Goal: Transaction & Acquisition: Purchase product/service

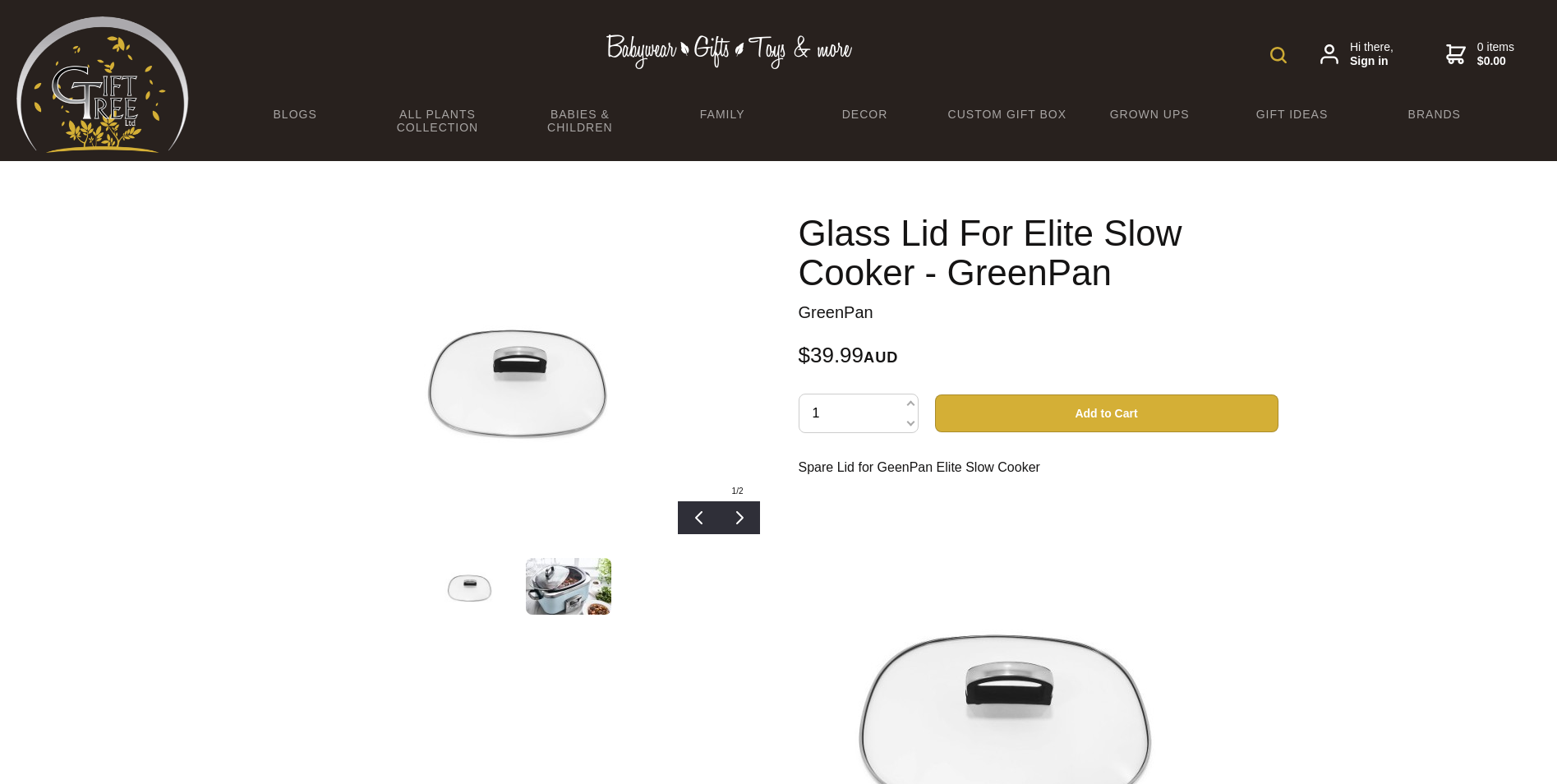
click at [1103, 409] on button "Add to Cart" at bounding box center [1107, 413] width 344 height 38
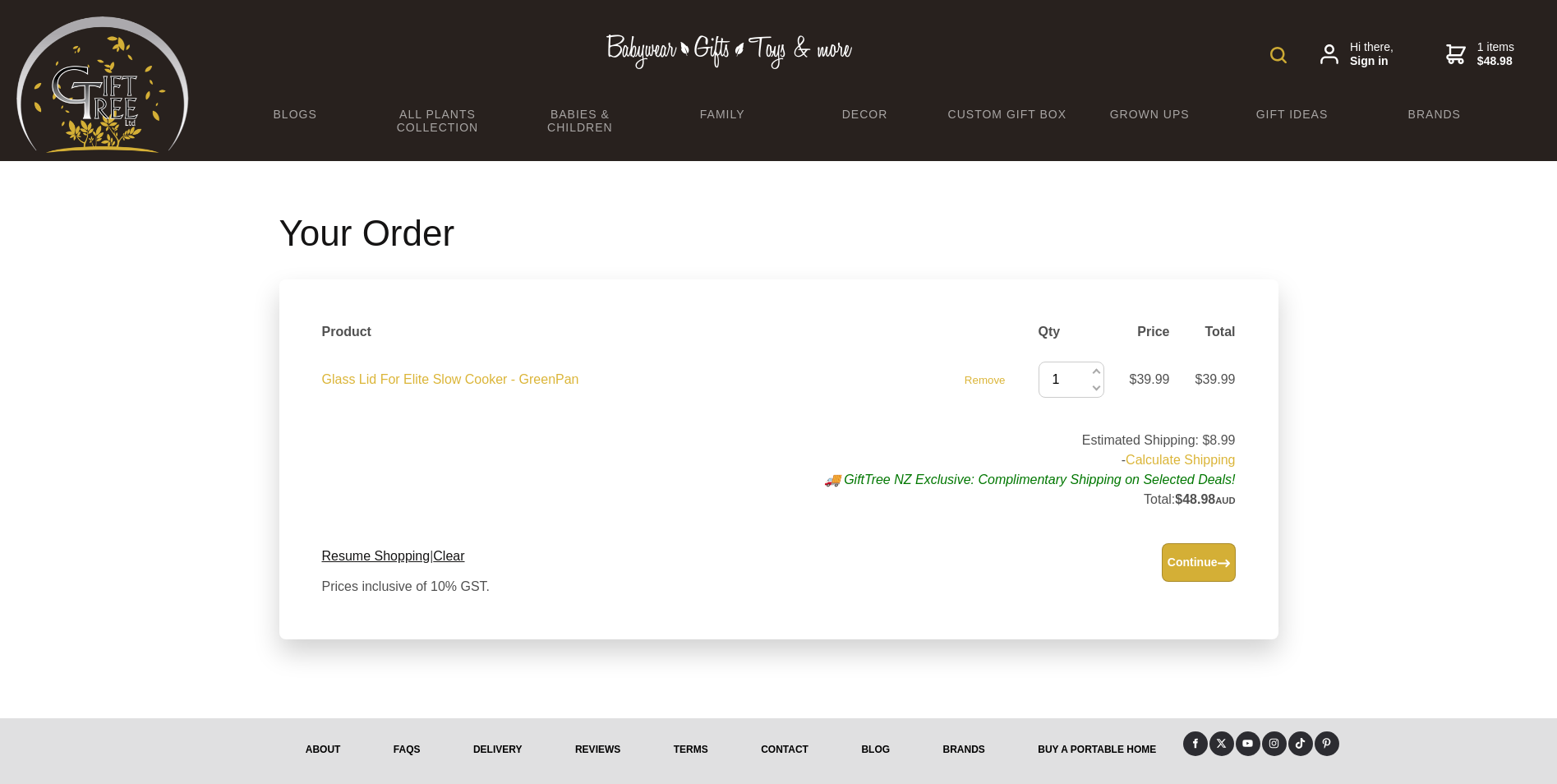
click at [1211, 560] on button "Continue" at bounding box center [1199, 562] width 74 height 39
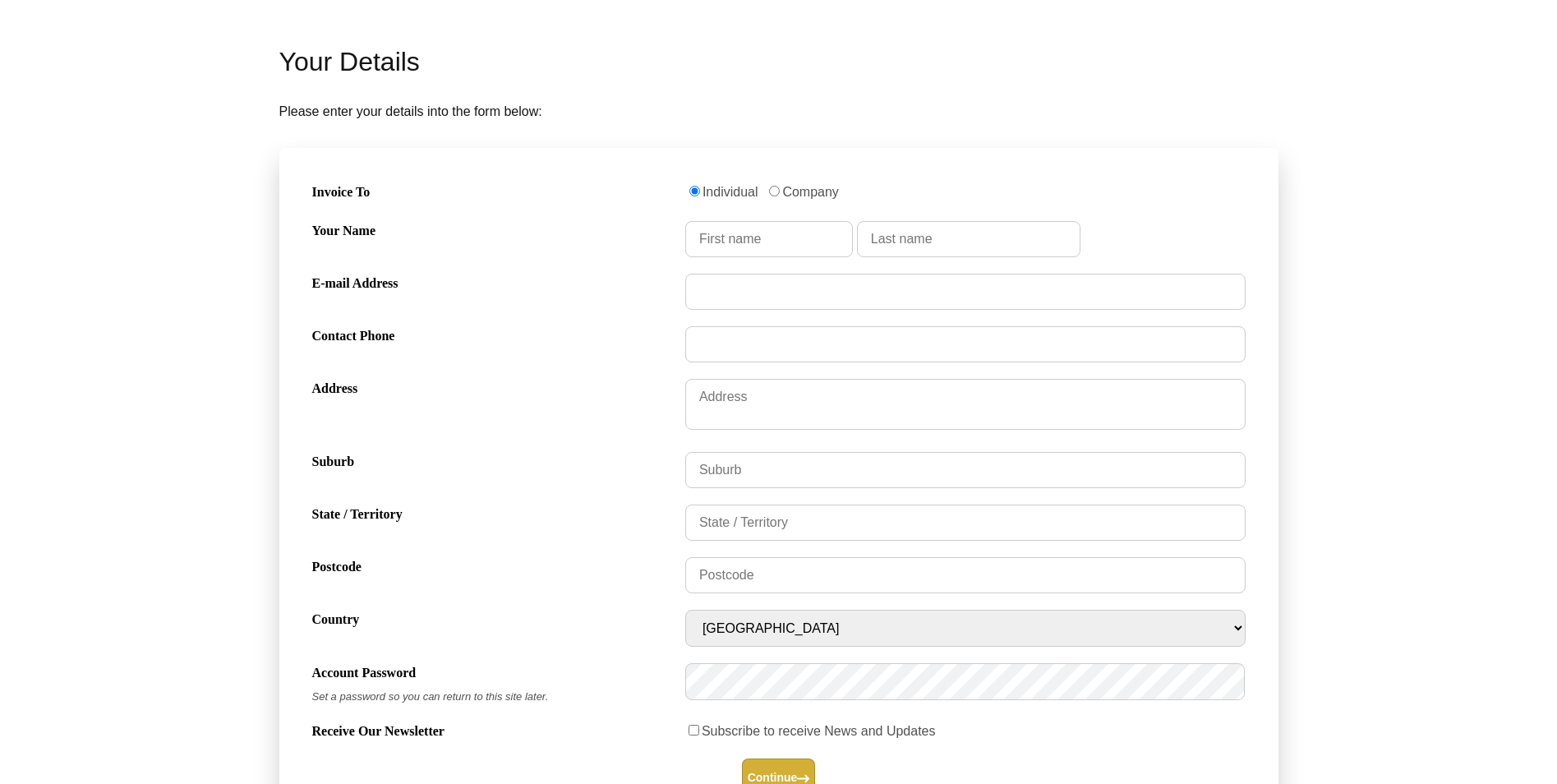
scroll to position [397, 0]
click at [744, 244] on input "Your Name" at bounding box center [769, 237] width 168 height 36
type input "[PERSON_NAME]"
type input "[EMAIL_ADDRESS][DOMAIN_NAME]"
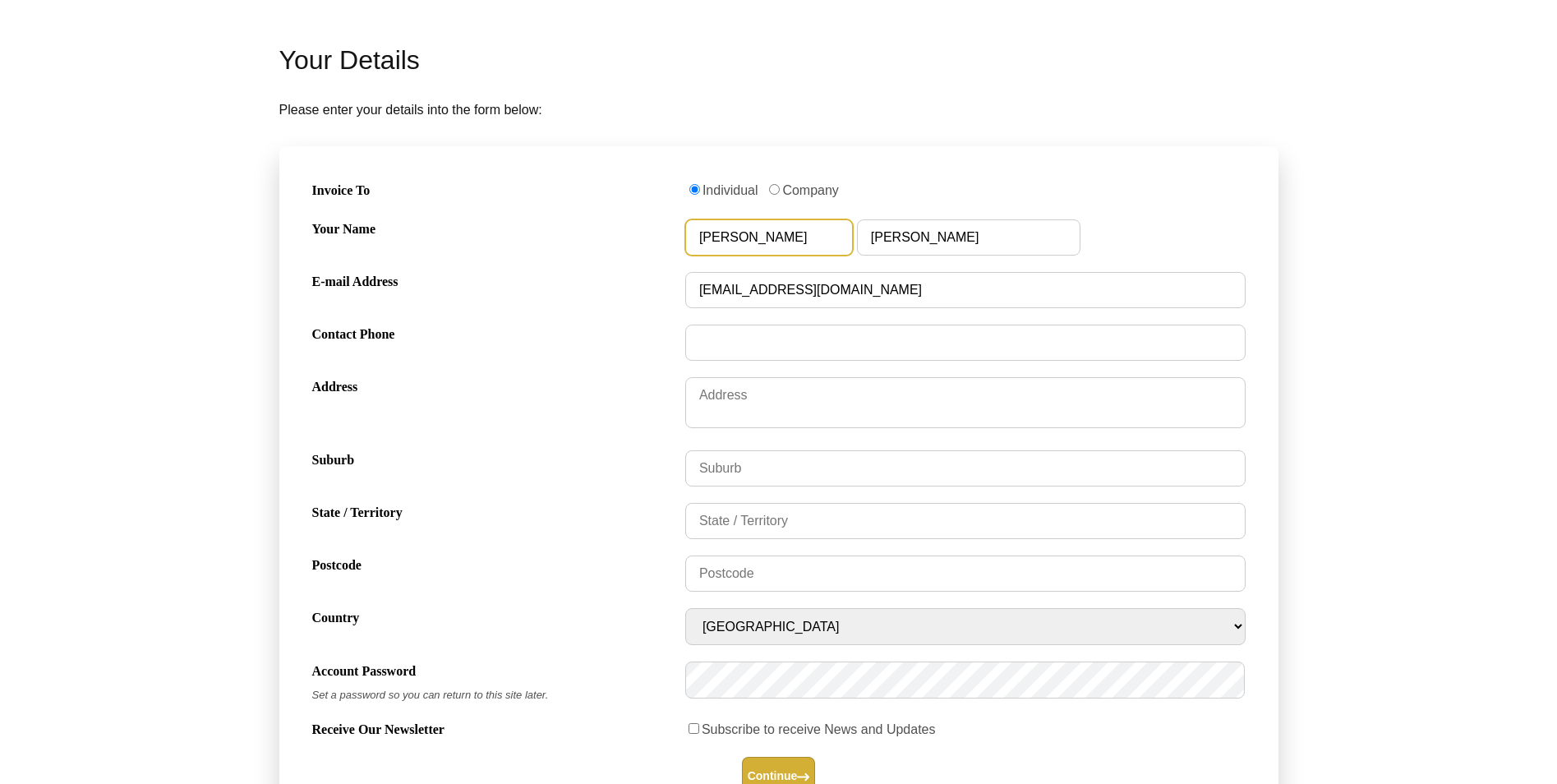
type input "0414249202"
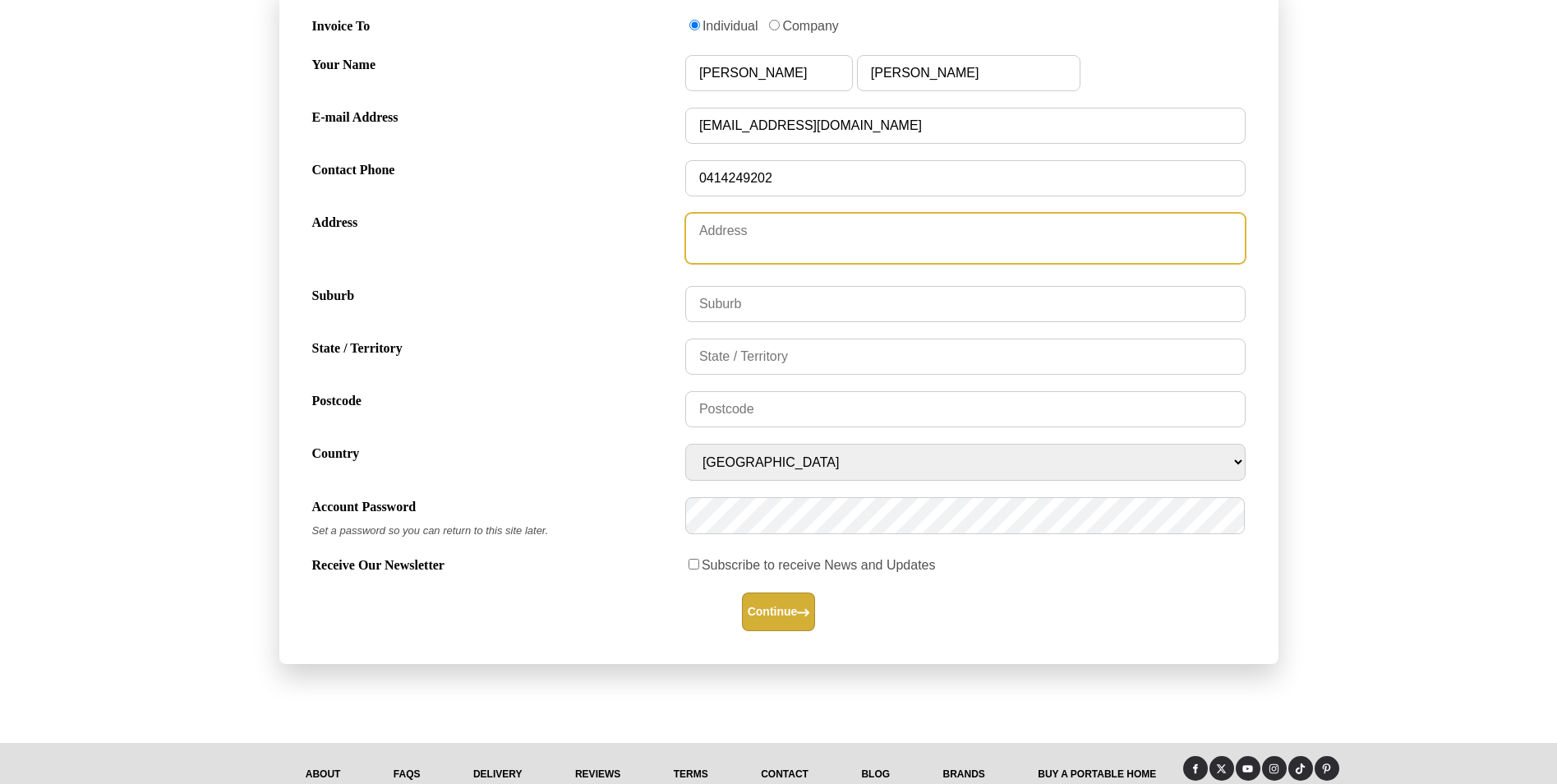
click at [721, 231] on textarea "Address" at bounding box center [965, 238] width 561 height 51
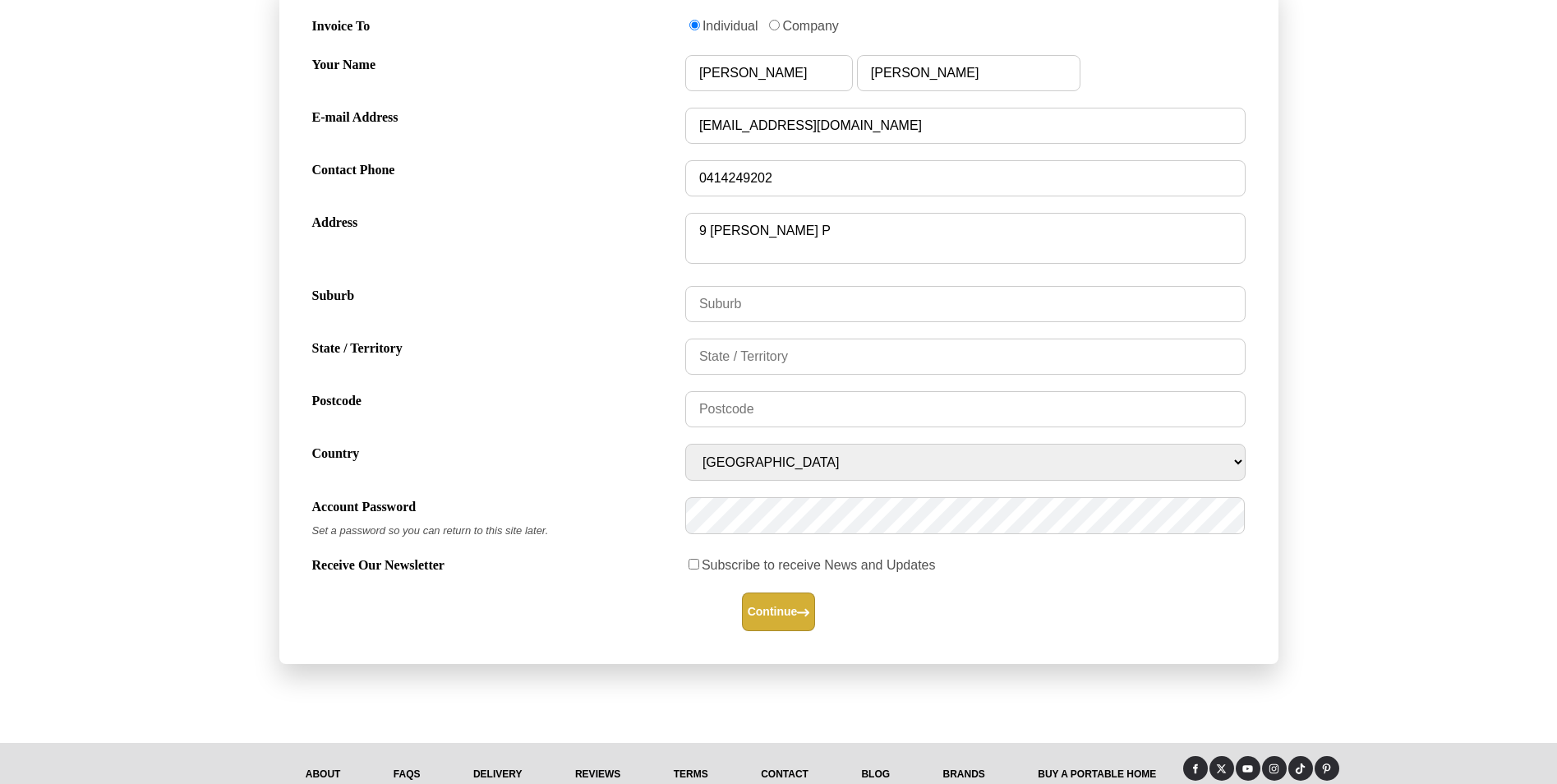
type textarea "[STREET_ADDRESS][PERSON_NAME]"
type input "Minchinbury"
type input "[GEOGRAPHIC_DATA]"
type input "2770"
click at [767, 609] on button "Continue" at bounding box center [779, 612] width 74 height 39
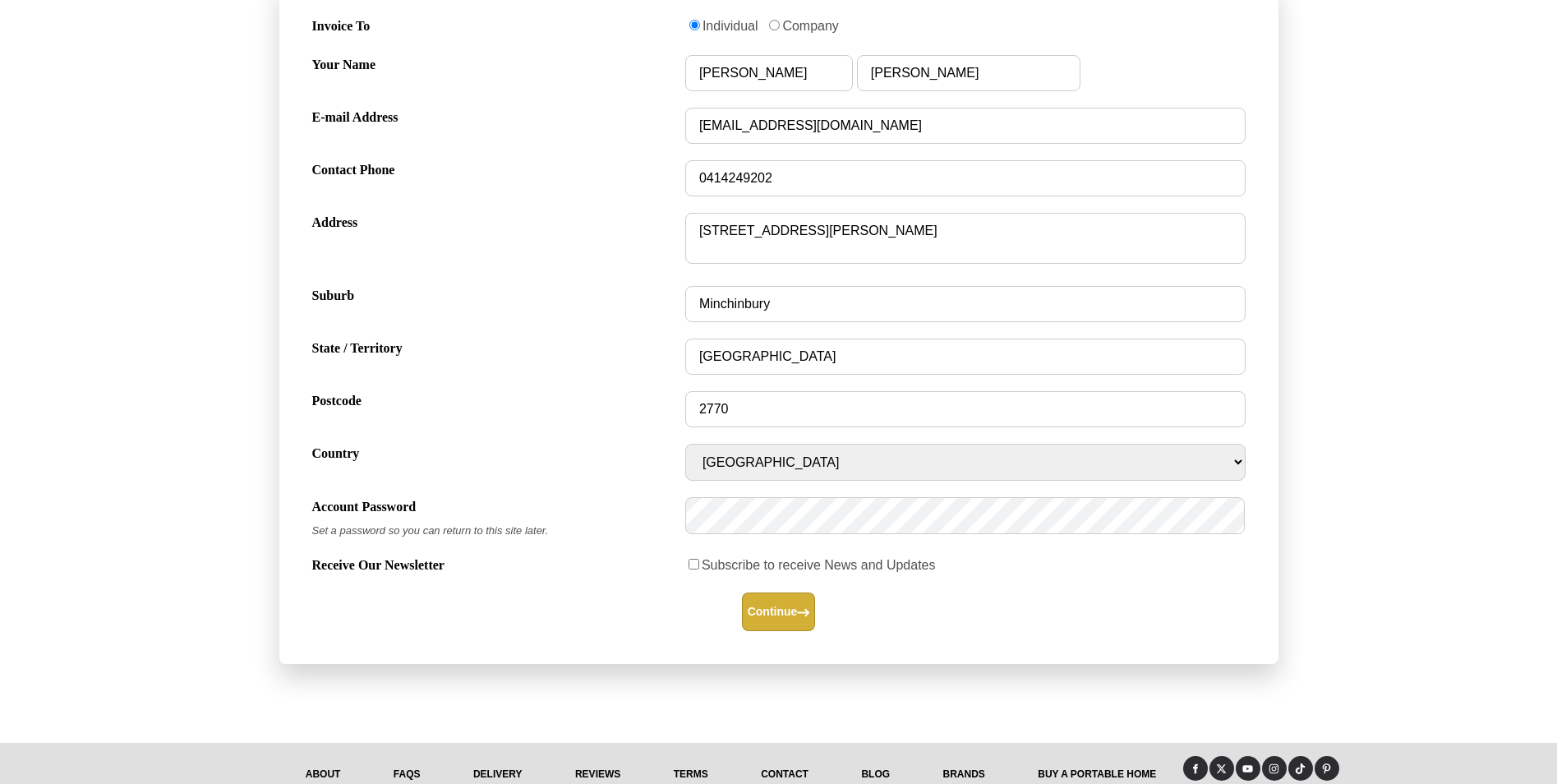
drag, startPoint x: 1048, startPoint y: 586, endPoint x: 1001, endPoint y: 598, distance: 48.5
click at [1043, 586] on div "Receive Our Newsletter Subscribe to receive News and Updates" at bounding box center [779, 567] width 947 height 39
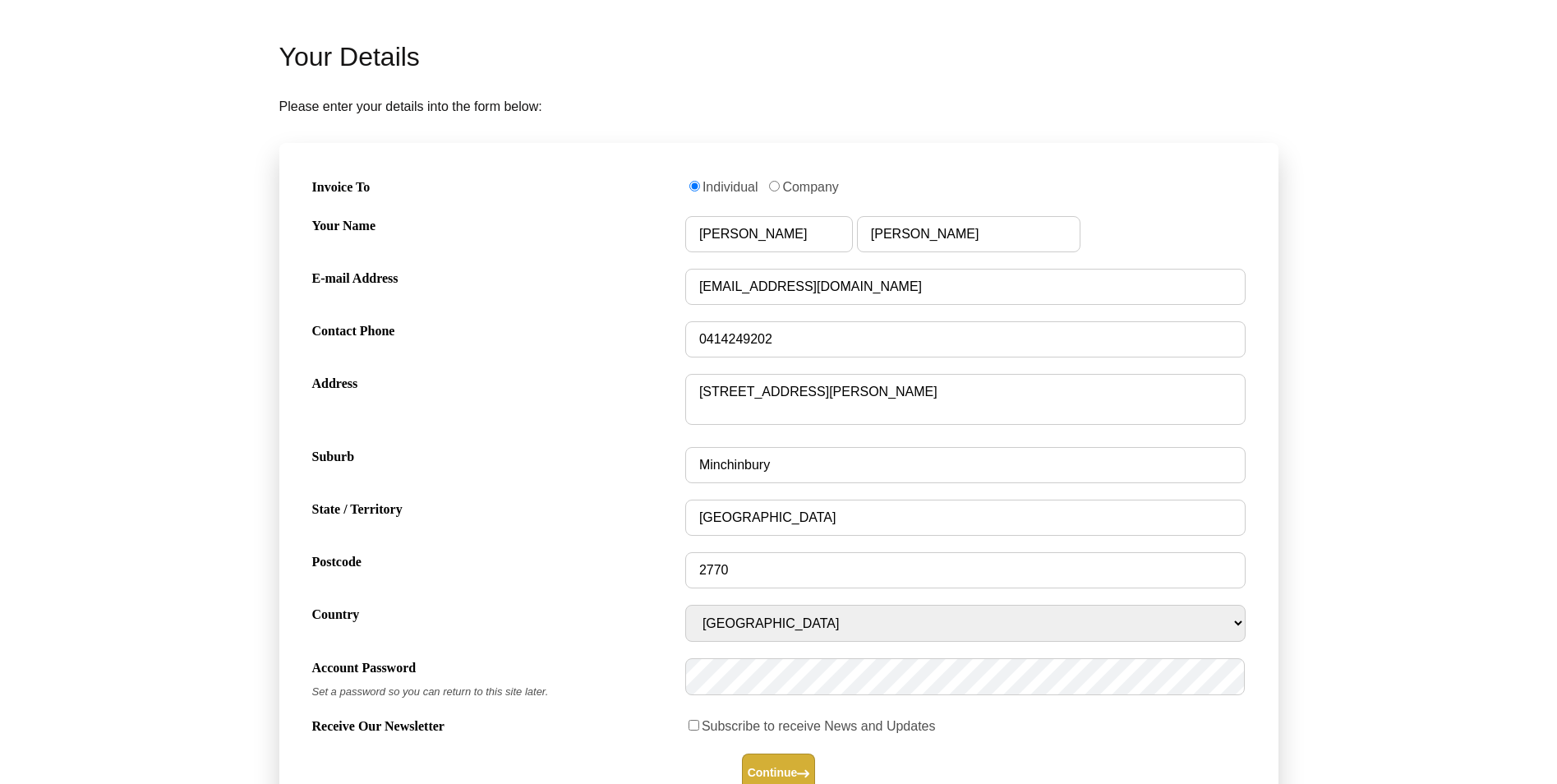
click at [788, 780] on button "Continue" at bounding box center [779, 773] width 74 height 39
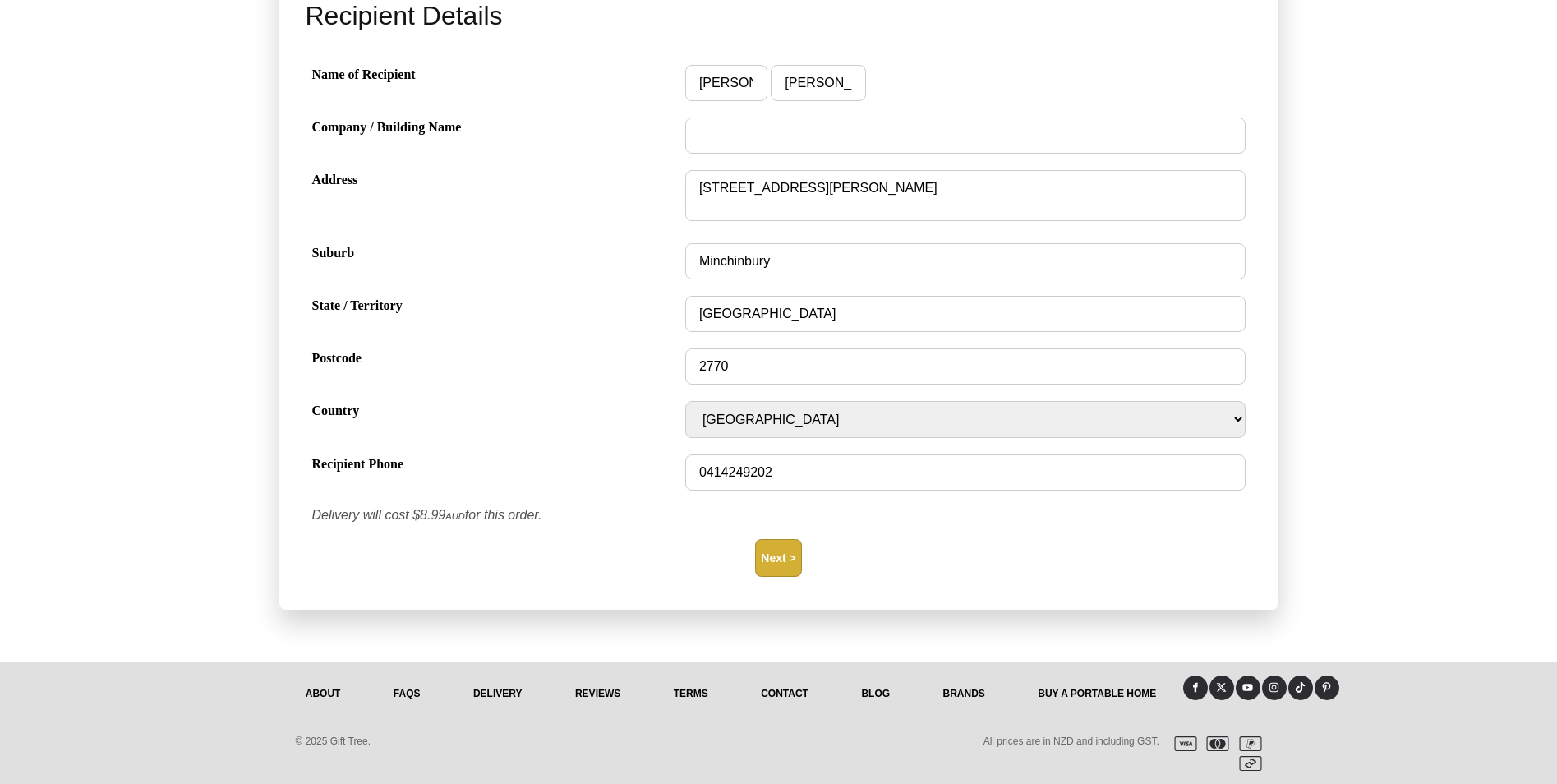
scroll to position [427, 0]
click at [767, 557] on button "Next >" at bounding box center [778, 557] width 46 height 38
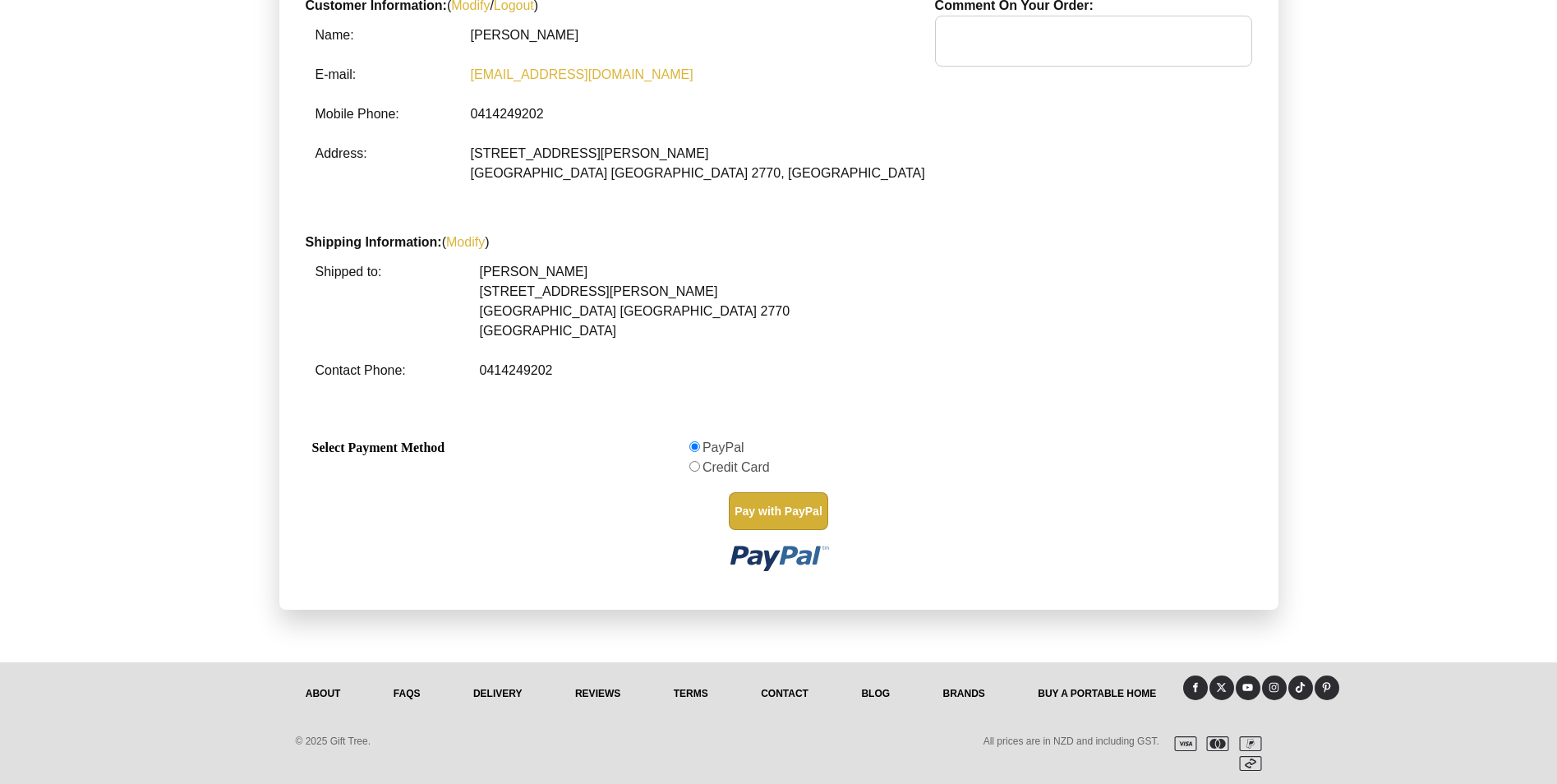
scroll to position [593, 0]
click at [761, 507] on button "Pay with PayPal" at bounding box center [778, 510] width 100 height 38
click at [785, 509] on button "Pay with PayPal" at bounding box center [778, 510] width 100 height 38
